Goal: Information Seeking & Learning: Learn about a topic

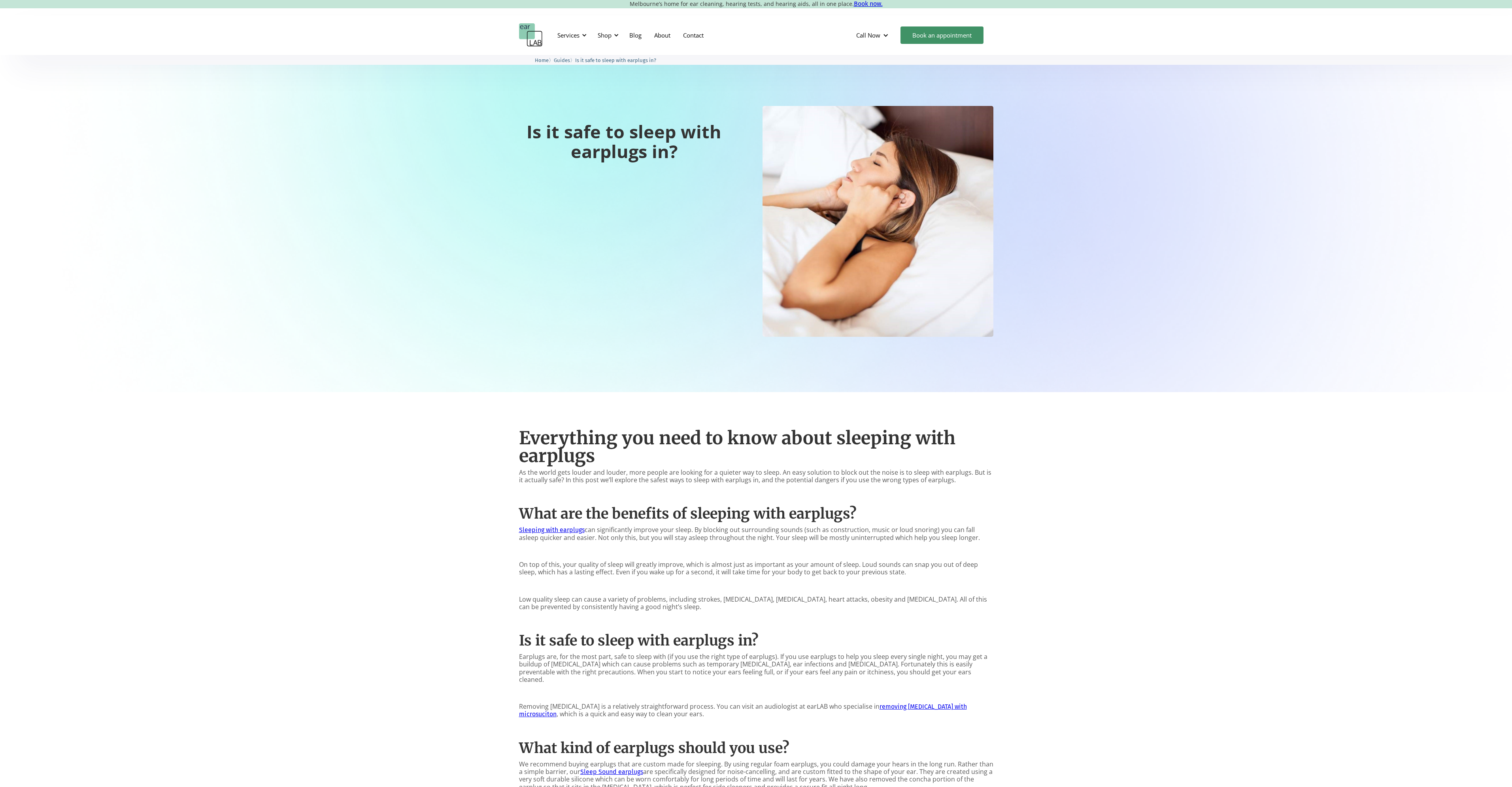
click at [1184, 426] on div "Everything you need to know about sleeping with earplugs As the world gets loud…" at bounding box center [756, 714] width 1512 height 643
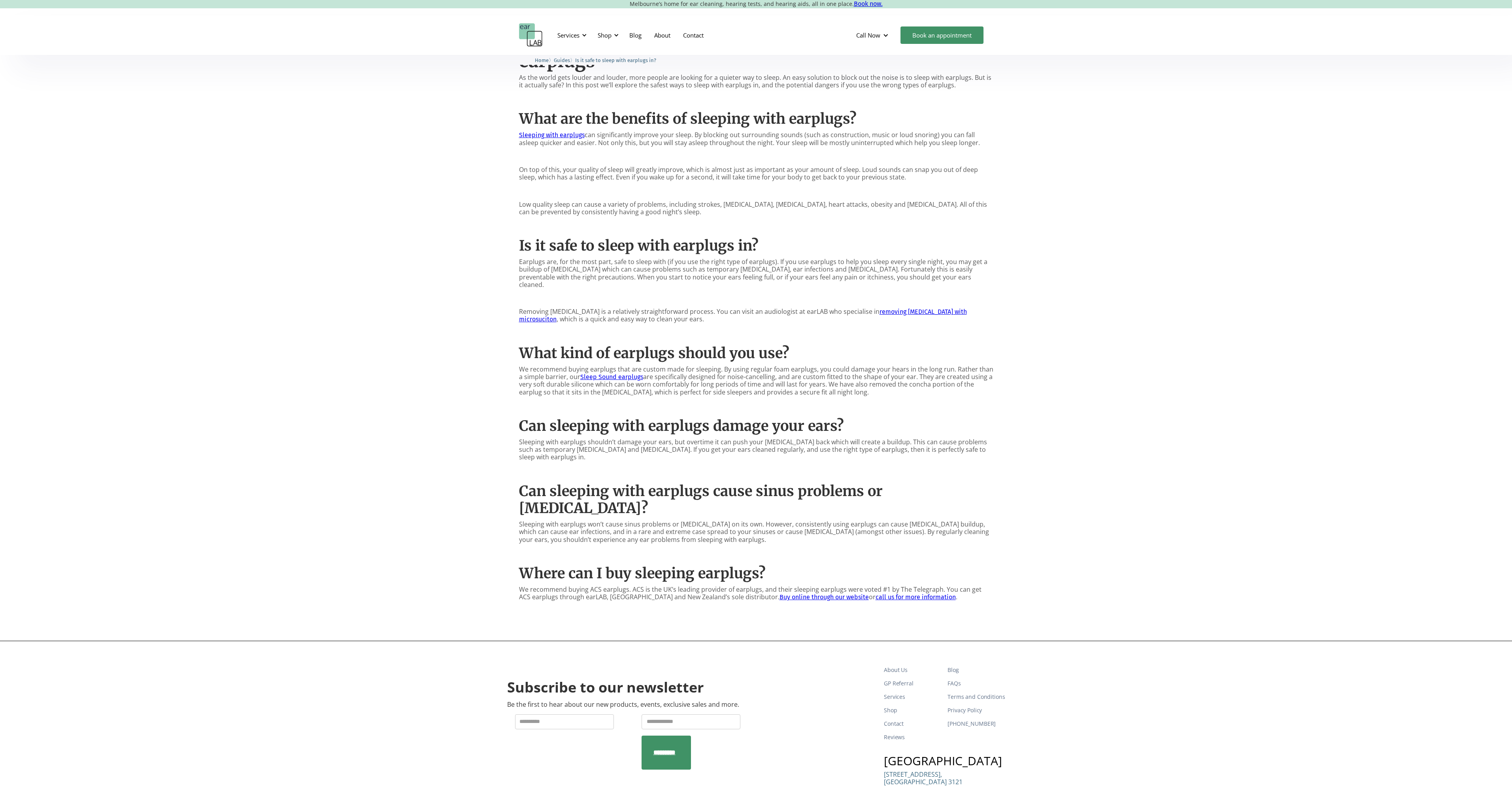
scroll to position [395, 0]
drag, startPoint x: 787, startPoint y: 262, endPoint x: 954, endPoint y: 271, distance: 167.2
click at [929, 271] on p "Earplugs are, for the most part, safe to sleep with (if you use the right type …" at bounding box center [756, 273] width 474 height 31
click at [954, 271] on p "Earplugs are, for the most part, safe to sleep with (if you use the right type …" at bounding box center [756, 273] width 474 height 31
click at [1122, 279] on div "Everything you need to know about sleeping with earplugs As the world gets loud…" at bounding box center [756, 319] width 1512 height 643
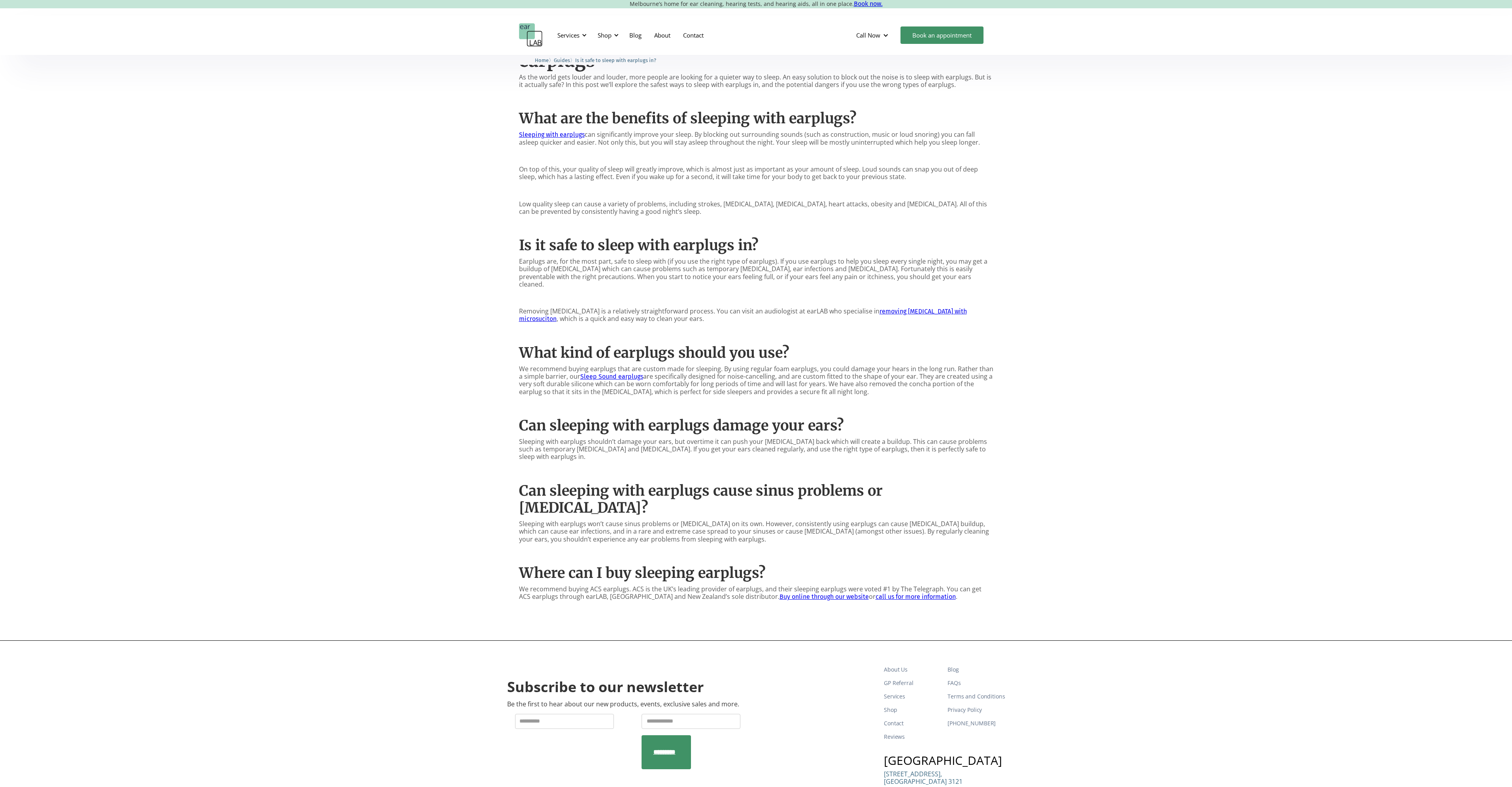
click at [1215, 262] on div "Everything you need to know about sleeping with earplugs As the world gets loud…" at bounding box center [756, 319] width 1512 height 643
click at [1138, 267] on div "Everything you need to know about sleeping with earplugs As the world gets loud…" at bounding box center [756, 319] width 1512 height 643
drag, startPoint x: 577, startPoint y: 300, endPoint x: 720, endPoint y: 302, distance: 143.0
click at [717, 301] on div "Everything you need to know about sleeping with earplugs As the world gets loud…" at bounding box center [756, 316] width 474 height 580
click at [720, 308] on p "Removing [MEDICAL_DATA] is a relatively straightforward process. You can visit …" at bounding box center [756, 315] width 474 height 15
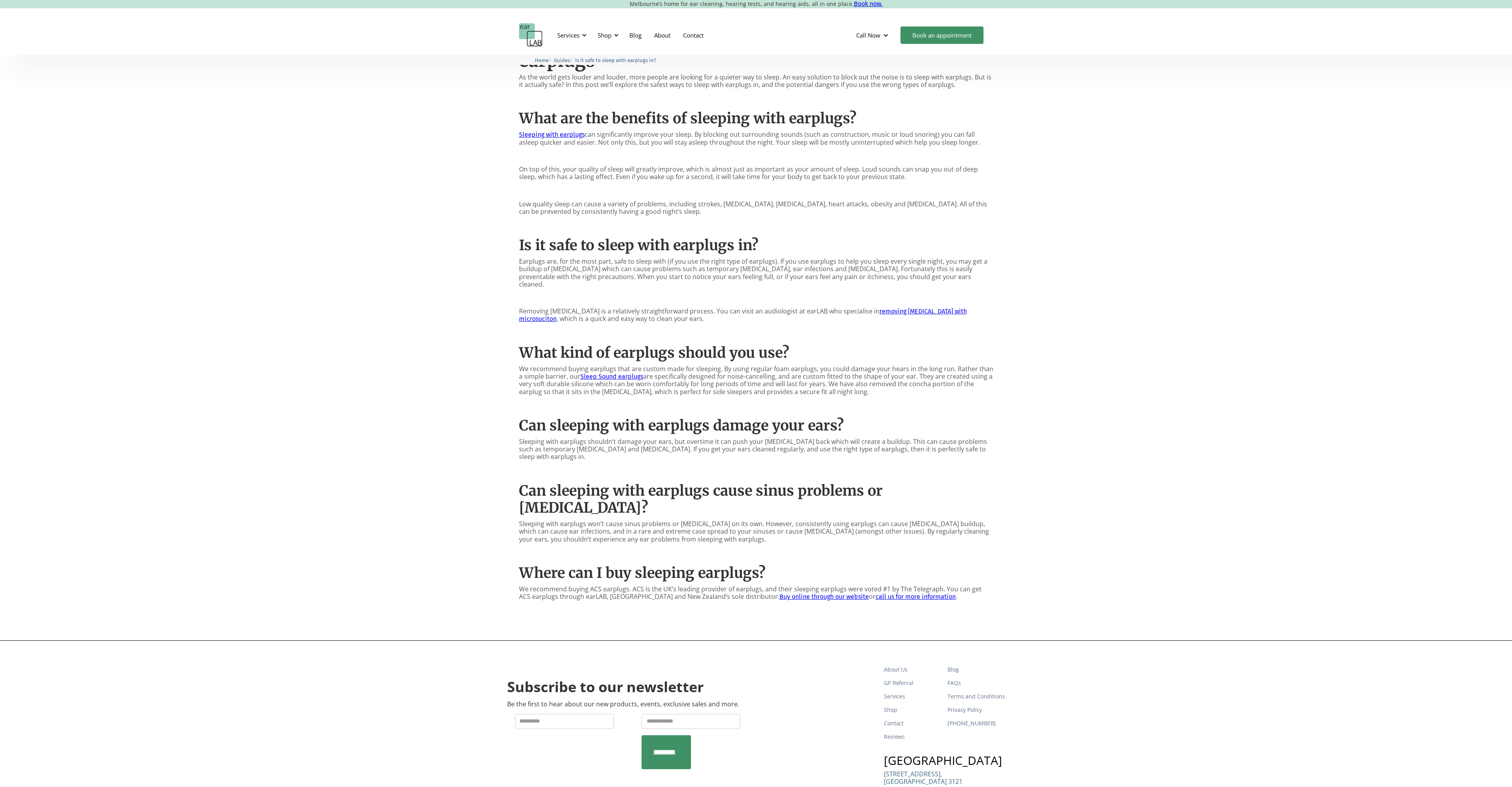
click at [782, 320] on div "Everything you need to know about sleeping with earplugs As the world gets loud…" at bounding box center [756, 316] width 474 height 580
click at [812, 331] on div "Everything you need to know about sleeping with earplugs As the world gets loud…" at bounding box center [756, 316] width 474 height 580
